Goal: Contribute content: Add original content to the website for others to see

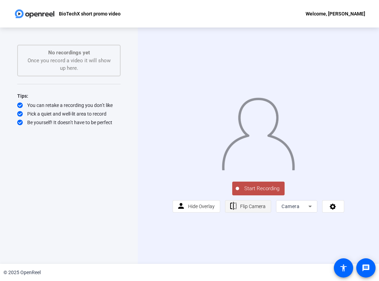
click at [252, 209] on span "Flip Camera" at bounding box center [252, 207] width 25 height 6
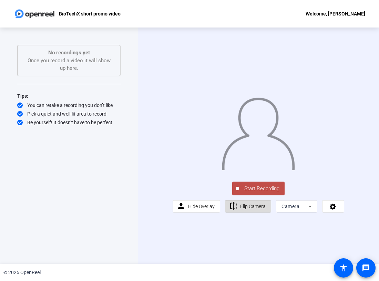
click at [252, 209] on span "Flip Camera" at bounding box center [252, 207] width 25 height 6
click at [310, 211] on icon at bounding box center [310, 207] width 8 height 8
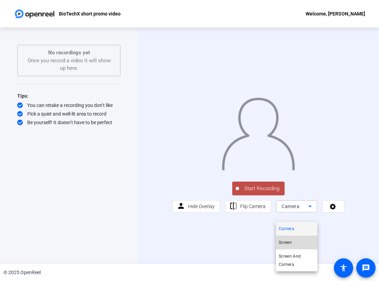
click at [291, 240] on span "Screen" at bounding box center [285, 243] width 13 height 8
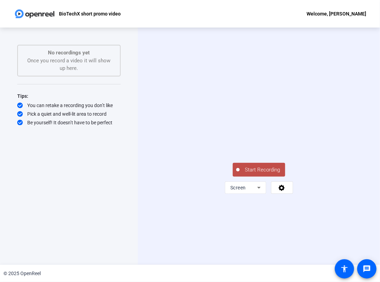
click at [279, 174] on span "Start Recording" at bounding box center [261, 170] width 45 height 8
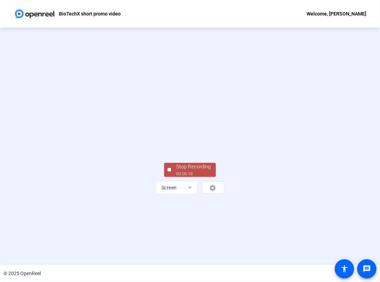
click at [178, 171] on div "Stop Recording" at bounding box center [193, 167] width 34 height 8
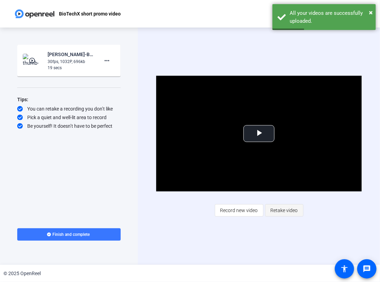
click at [287, 212] on span "Retake video" at bounding box center [283, 210] width 27 height 13
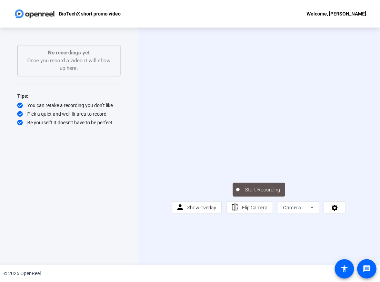
click at [312, 212] on icon at bounding box center [312, 208] width 8 height 8
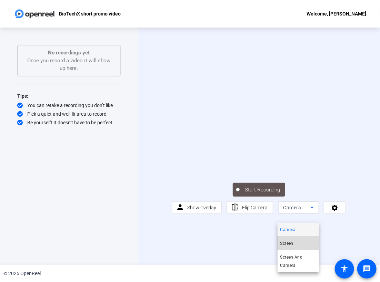
click at [303, 240] on mat-option "Screen" at bounding box center [297, 244] width 41 height 14
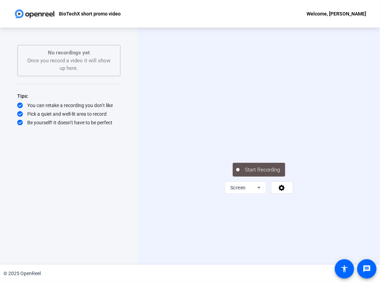
click at [257, 192] on icon at bounding box center [259, 188] width 8 height 8
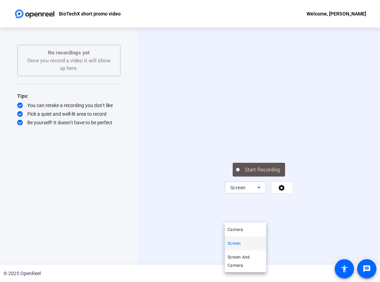
click at [257, 215] on div at bounding box center [190, 141] width 380 height 282
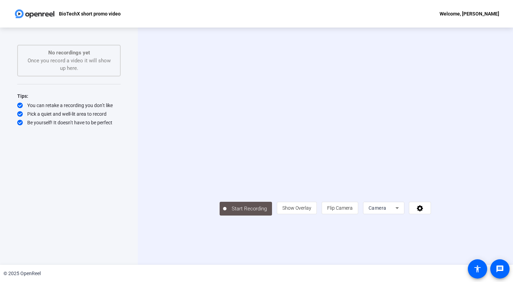
click at [379, 209] on icon at bounding box center [396, 208] width 3 height 2
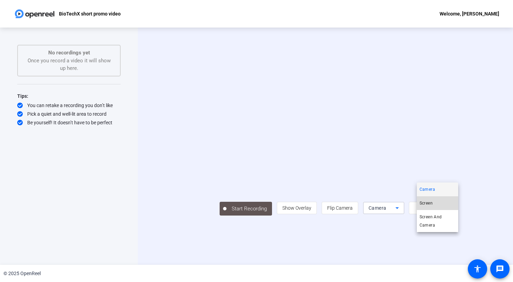
click at [379, 201] on mat-option "Screen" at bounding box center [437, 203] width 41 height 14
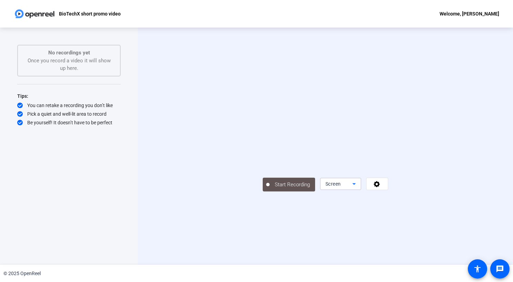
click at [358, 188] on icon at bounding box center [354, 184] width 8 height 8
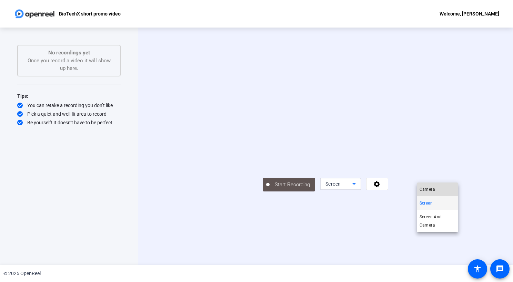
click at [379, 190] on mat-option "Camera" at bounding box center [437, 190] width 41 height 14
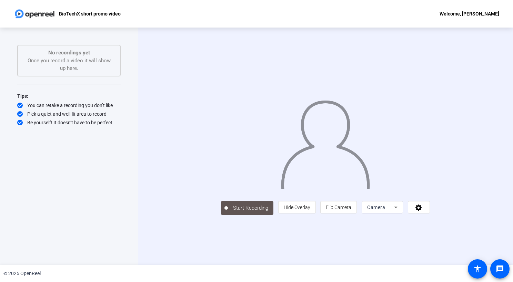
click at [379, 212] on div "Camera" at bounding box center [380, 207] width 27 height 8
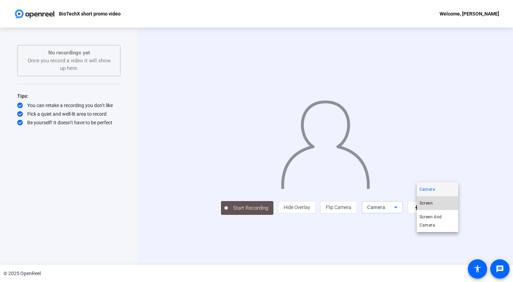
click at [379, 207] on mat-option "Screen" at bounding box center [437, 203] width 41 height 14
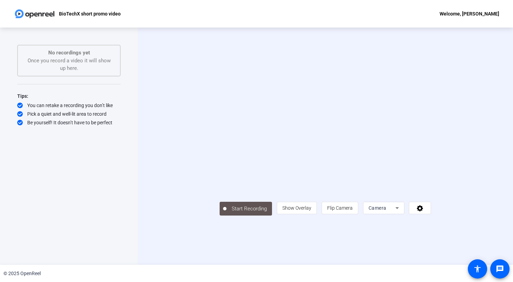
click at [379, 211] on span "Camera" at bounding box center [377, 208] width 18 height 6
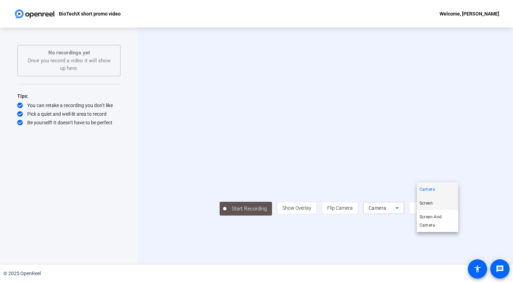
click at [379, 204] on mat-option "Screen" at bounding box center [437, 203] width 41 height 14
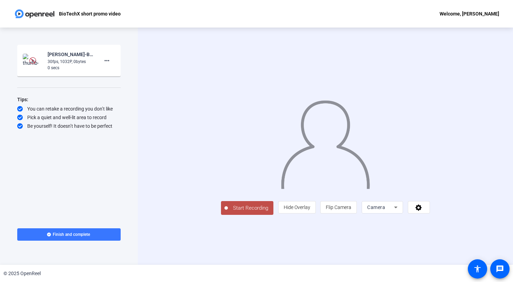
click at [385, 210] on span "Camera" at bounding box center [376, 208] width 18 height 6
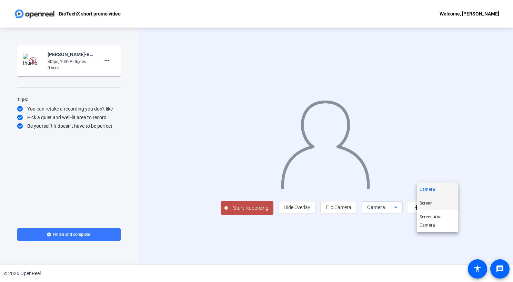
click at [436, 205] on mat-option "Screen" at bounding box center [437, 203] width 41 height 14
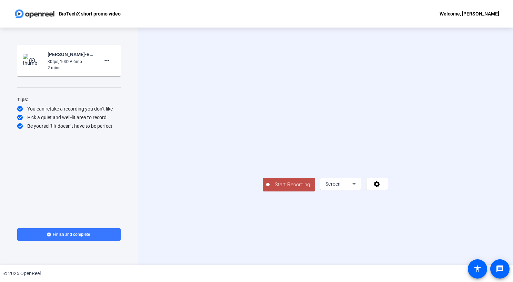
click at [269, 189] on span "Start Recording" at bounding box center [291, 185] width 45 height 8
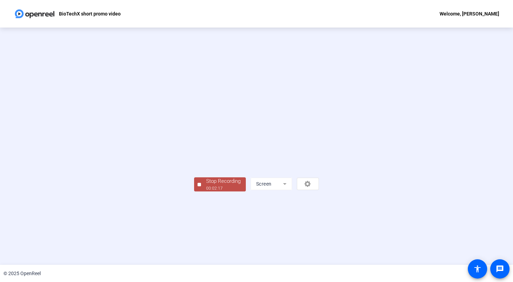
click at [206, 185] on div "Stop Recording" at bounding box center [223, 181] width 34 height 8
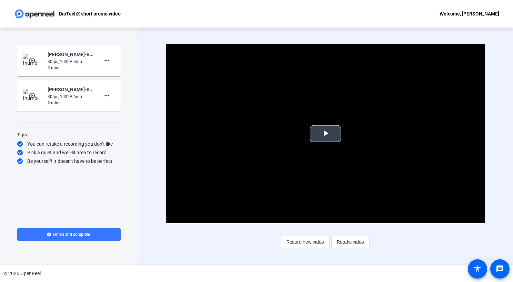
click at [325, 134] on span "Video Player" at bounding box center [325, 134] width 0 height 0
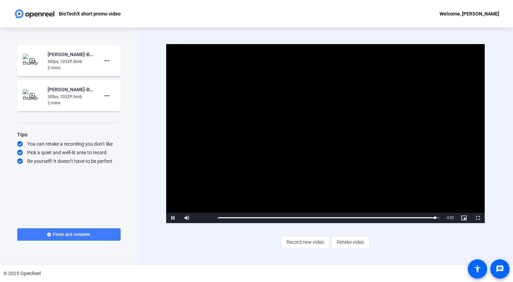
click at [73, 234] on span "Finish and complete" at bounding box center [71, 235] width 37 height 6
